Goal: Task Accomplishment & Management: Complete application form

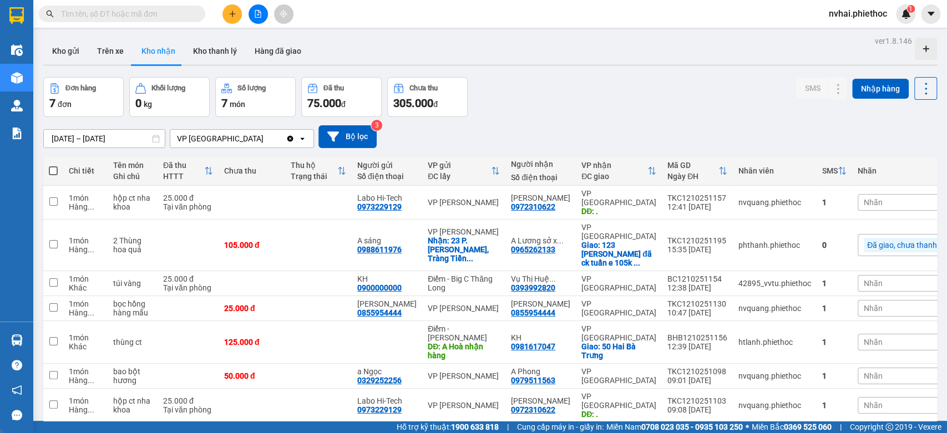
click at [126, 17] on input "text" at bounding box center [126, 14] width 131 height 12
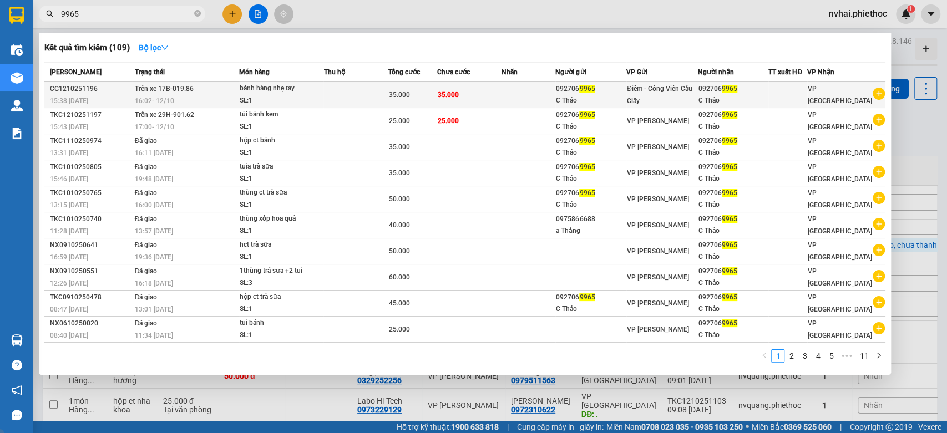
type input "9965"
click at [282, 90] on div "bánh hàng nhẹ tay" at bounding box center [281, 89] width 83 height 12
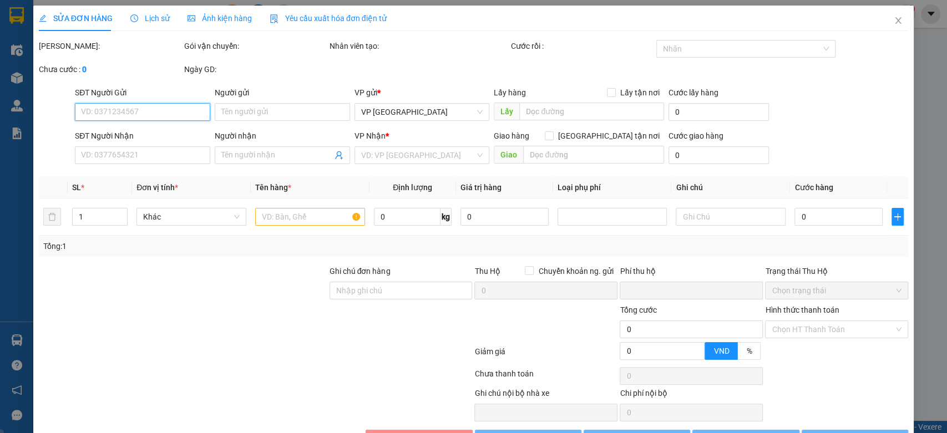
type input "0927069965"
type input "C Thảo"
type input "0927069965"
type input "C Thảo"
type input "0"
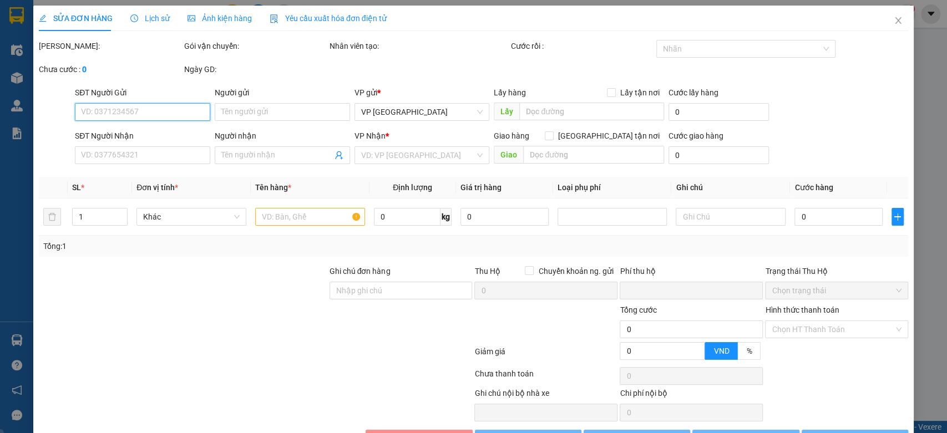
type input "35.000"
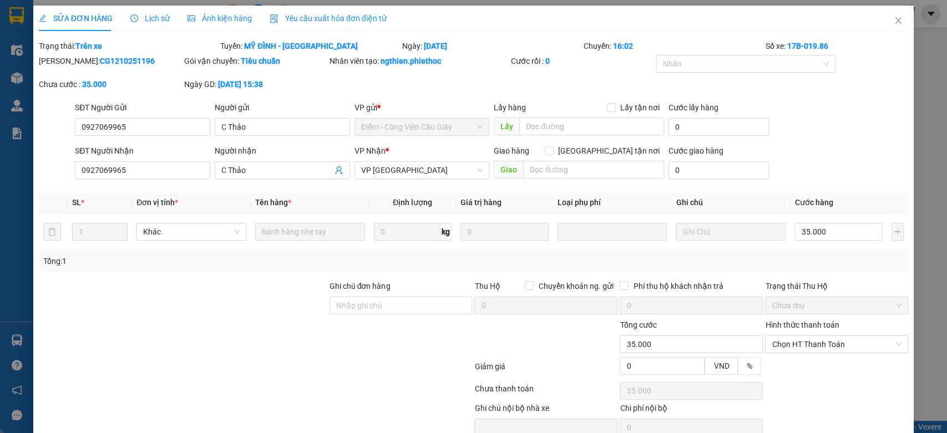
click at [151, 18] on span "Lịch sử" at bounding box center [149, 18] width 39 height 9
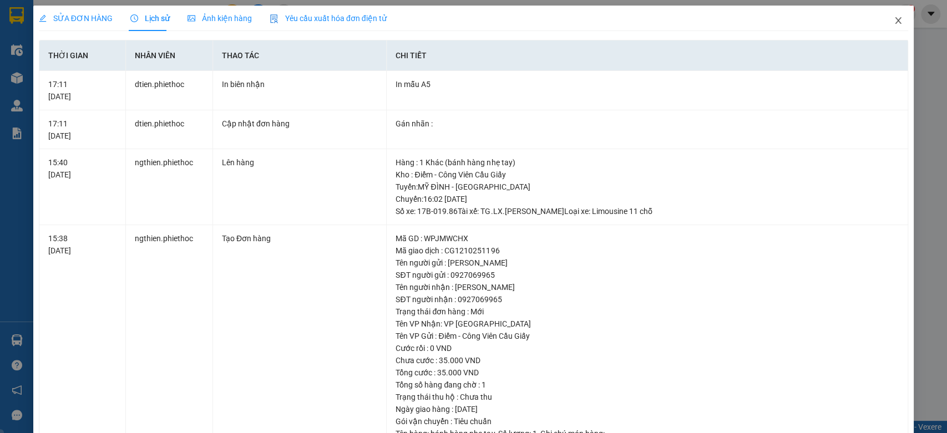
click at [894, 18] on icon "close" at bounding box center [898, 20] width 9 height 9
